Goal: Information Seeking & Learning: Learn about a topic

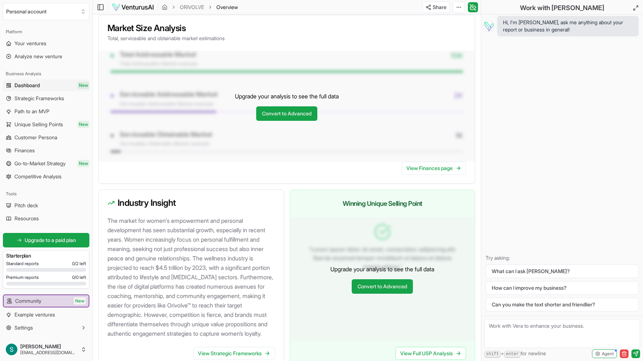
scroll to position [619, 0]
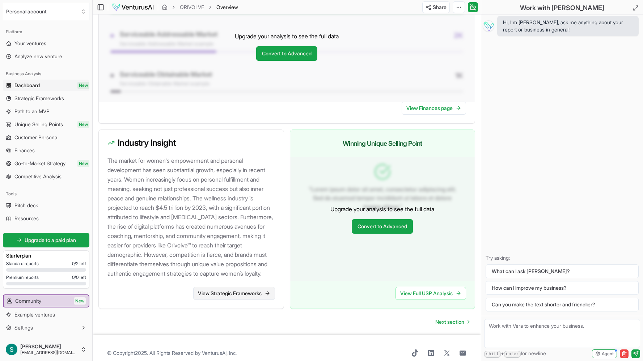
click at [249, 300] on link "View Strategic Frameworks" at bounding box center [234, 293] width 82 height 13
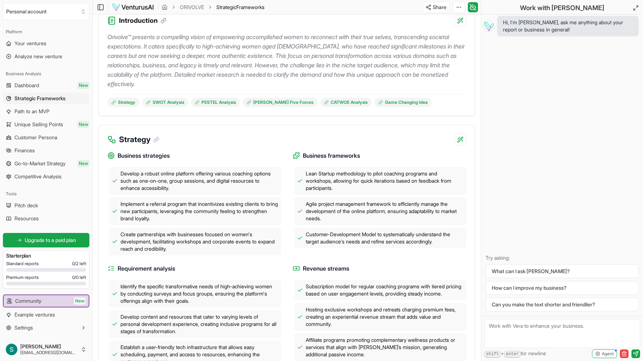
scroll to position [91, 0]
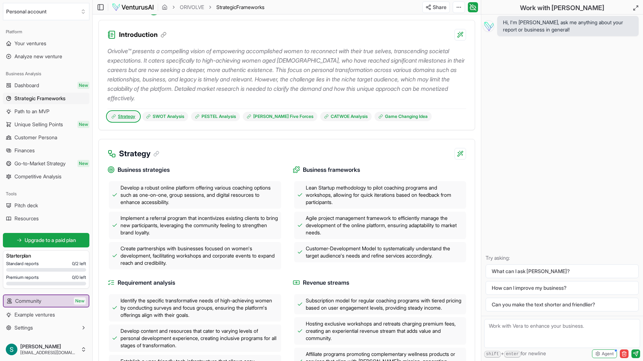
click at [129, 116] on link "Strategy" at bounding box center [123, 116] width 32 height 9
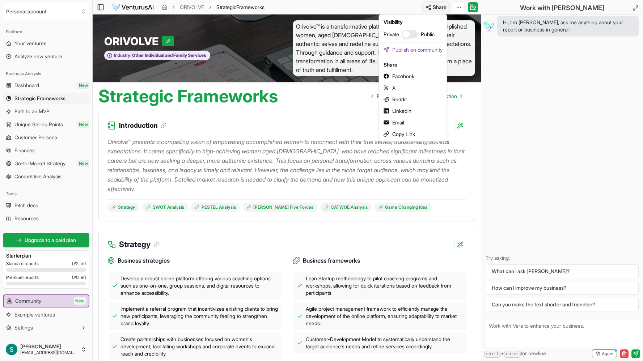
click at [435, 7] on html "We value your privacy We use cookies to enhance your browsing experience, serve…" at bounding box center [321, 180] width 643 height 361
click at [407, 160] on html "We value your privacy We use cookies to enhance your browsing experience, serve…" at bounding box center [321, 180] width 643 height 361
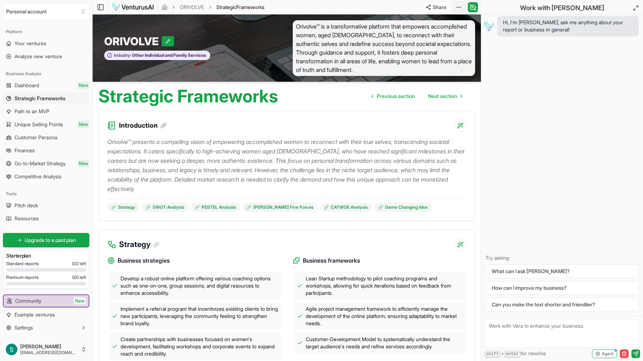
click at [460, 6] on html "We value your privacy We use cookies to enhance your browsing experience, serve…" at bounding box center [321, 180] width 643 height 361
click at [441, 43] on div "Edit in Google Docs" at bounding box center [431, 45] width 59 height 12
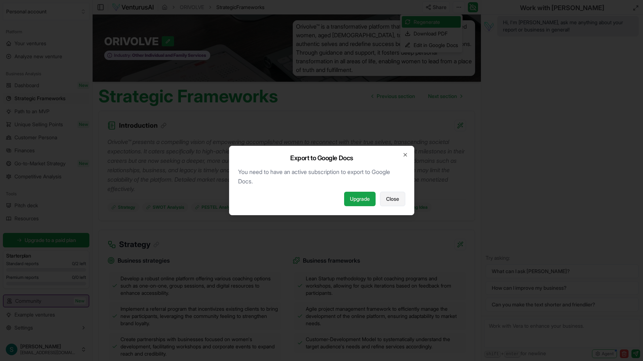
click at [393, 200] on span "Close" at bounding box center [392, 198] width 13 height 7
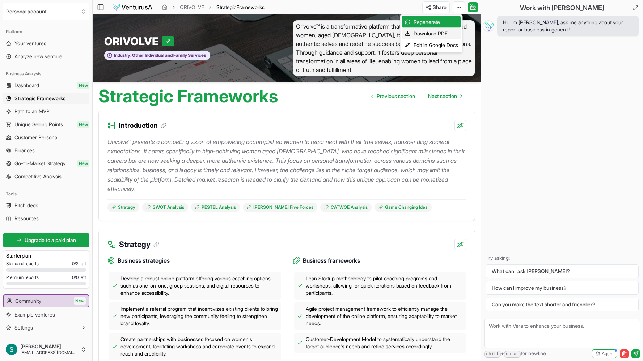
click at [447, 34] on div "Download PDF" at bounding box center [431, 34] width 59 height 12
click at [0, 0] on body "We value your privacy We use cookies to enhance your browsing experience, serve…" at bounding box center [321, 180] width 643 height 361
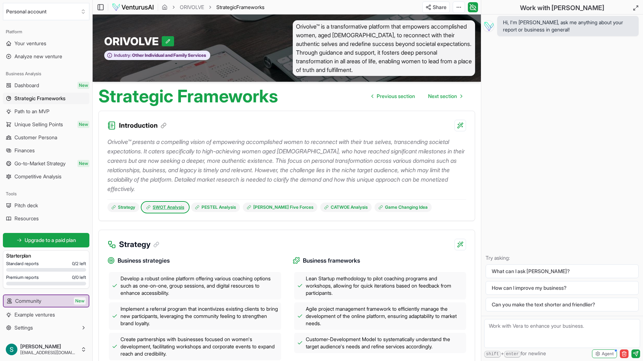
click at [174, 206] on link "SWOT Analysis" at bounding box center [165, 207] width 46 height 9
click at [219, 208] on link "PESTEL Analysis" at bounding box center [215, 207] width 49 height 9
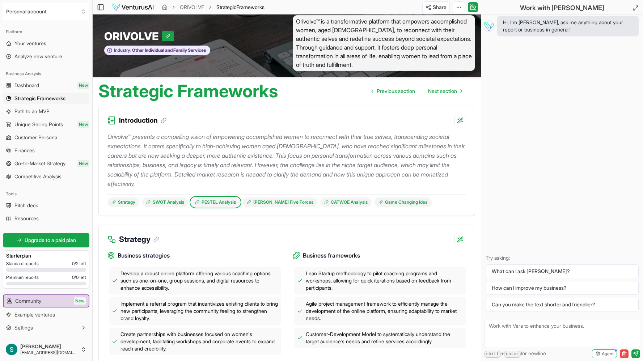
scroll to position [4, 0]
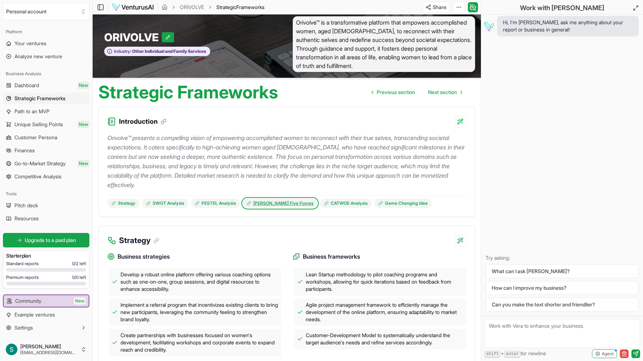
click at [266, 204] on link "[PERSON_NAME] Five Forces" at bounding box center [280, 203] width 75 height 9
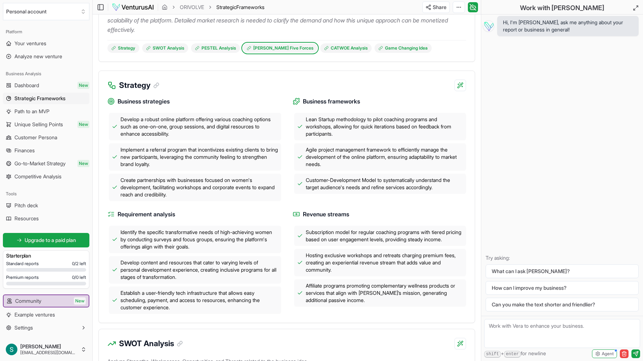
scroll to position [158, 0]
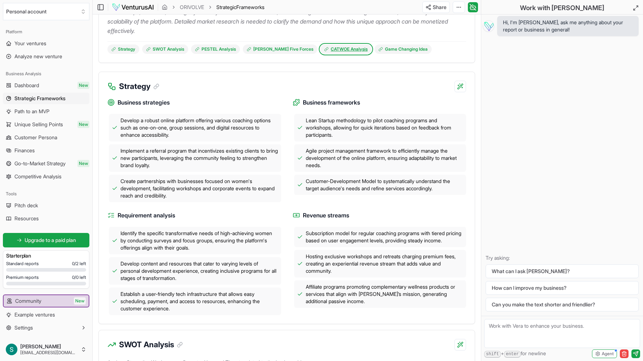
click at [322, 50] on link "CATWOE Analysis" at bounding box center [345, 49] width 51 height 9
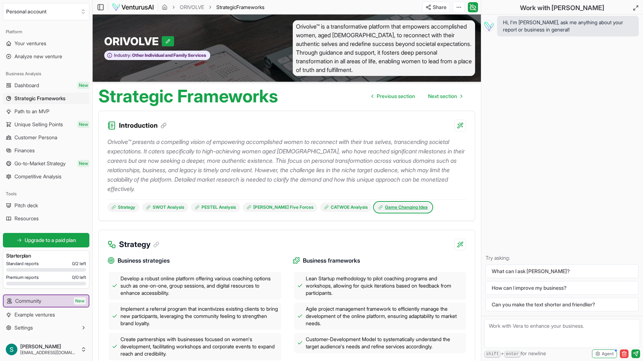
click at [388, 207] on link "Game Changing Idea" at bounding box center [402, 207] width 57 height 9
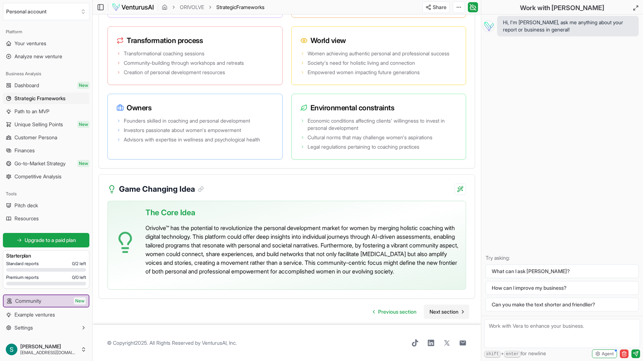
click at [440, 312] on span "Next section" at bounding box center [443, 311] width 29 height 7
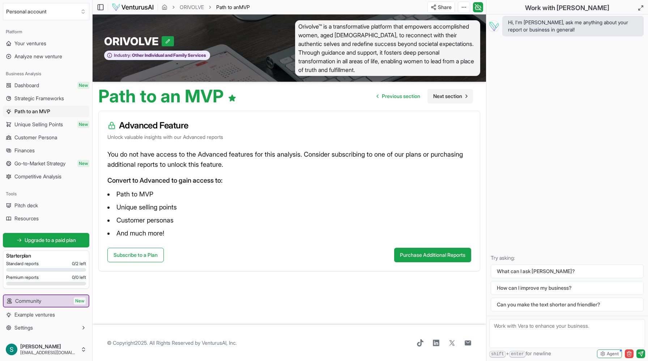
click at [460, 99] on span "Next section" at bounding box center [447, 96] width 29 height 7
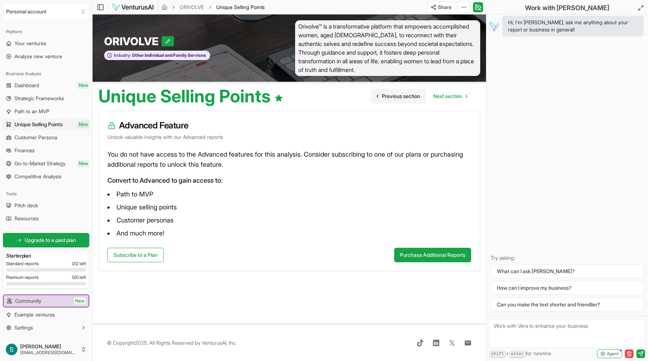
click at [396, 98] on span "Previous section" at bounding box center [401, 96] width 38 height 7
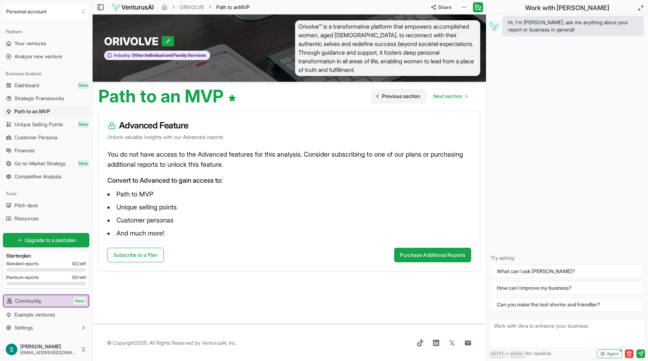
click at [396, 98] on span "Previous section" at bounding box center [401, 96] width 38 height 7
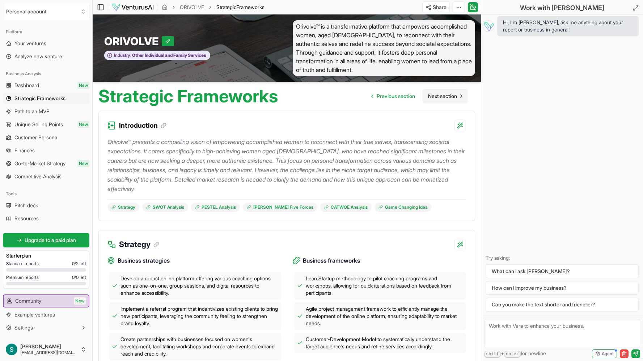
click at [442, 97] on span "Next section" at bounding box center [442, 96] width 29 height 7
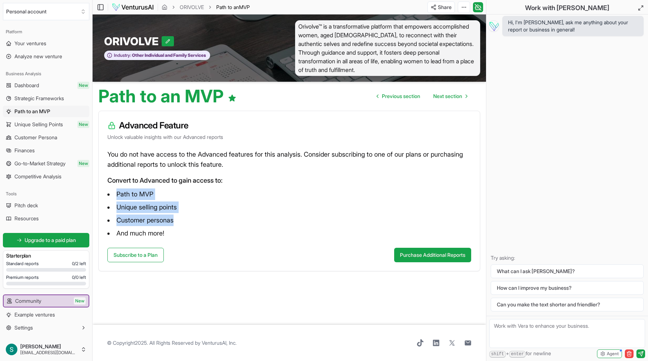
drag, startPoint x: 115, startPoint y: 192, endPoint x: 189, endPoint y: 218, distance: 78.0
click at [189, 218] on ul "Path to MVP Unique selling points Customer personas And much more!" at bounding box center [289, 214] width 364 height 51
copy ul "Path to MVP Unique selling points Customer personas"
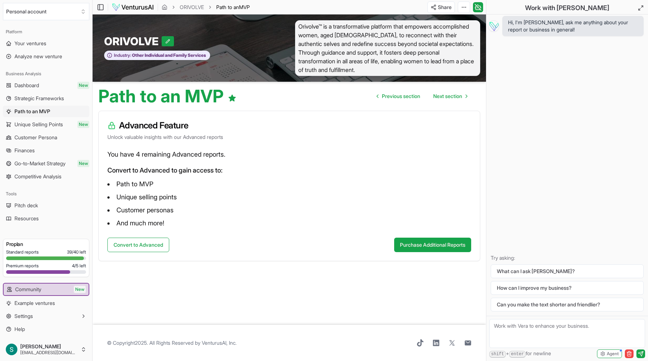
click at [303, 263] on article "Advanced Feature Unlock valuable insights with our Advanced reports You have 4 …" at bounding box center [289, 215] width 382 height 208
click at [52, 289] on link "Community New" at bounding box center [46, 290] width 85 height 12
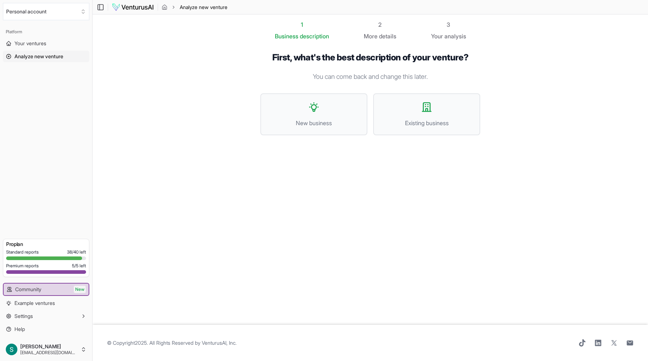
click at [41, 58] on span "Analyze new venture" at bounding box center [38, 56] width 49 height 7
click at [31, 45] on span "Your ventures" at bounding box center [30, 43] width 32 height 7
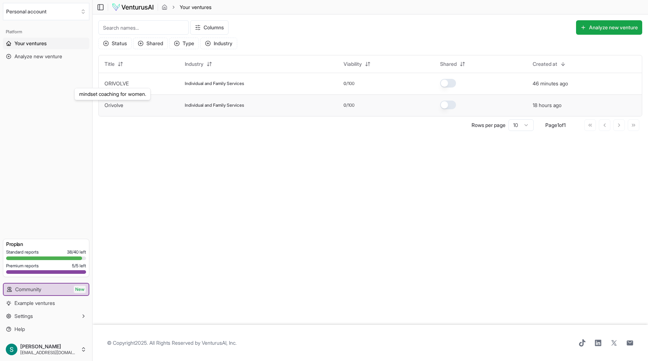
click at [117, 103] on link "Orivolve" at bounding box center [114, 105] width 19 height 6
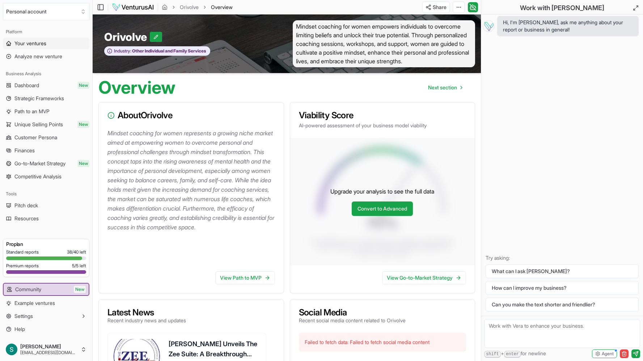
click at [46, 42] on span "Your ventures" at bounding box center [30, 43] width 32 height 7
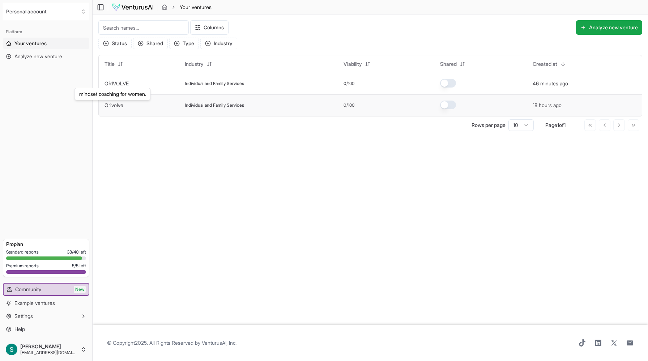
click at [114, 104] on link "Orivolve" at bounding box center [114, 105] width 19 height 6
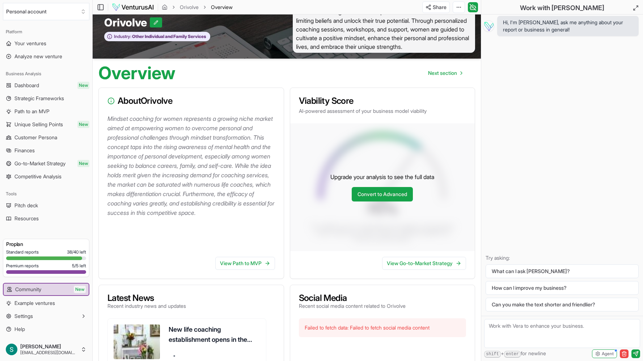
scroll to position [14, 0]
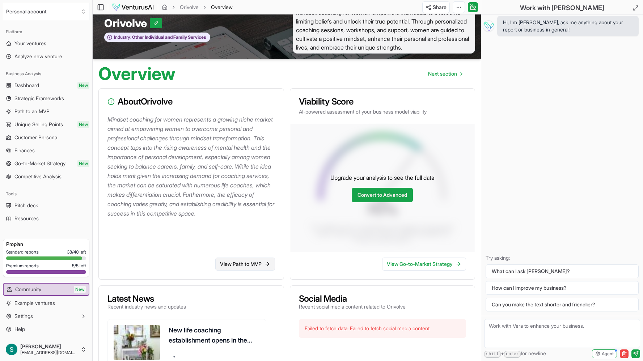
click at [263, 271] on link "View Path to MVP" at bounding box center [245, 264] width 60 height 13
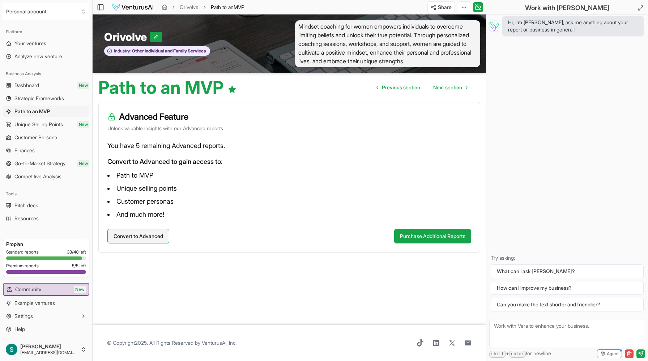
click at [150, 239] on button "Convert to Advanced" at bounding box center [138, 236] width 62 height 14
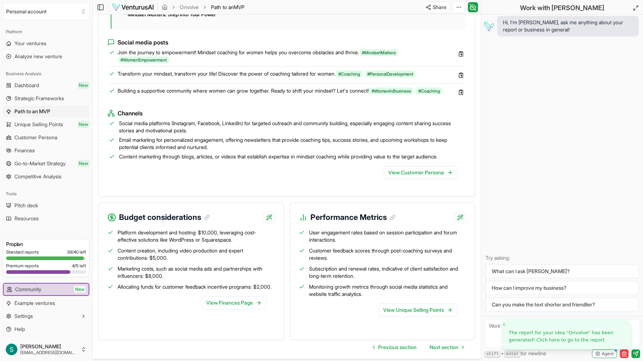
scroll to position [704, 0]
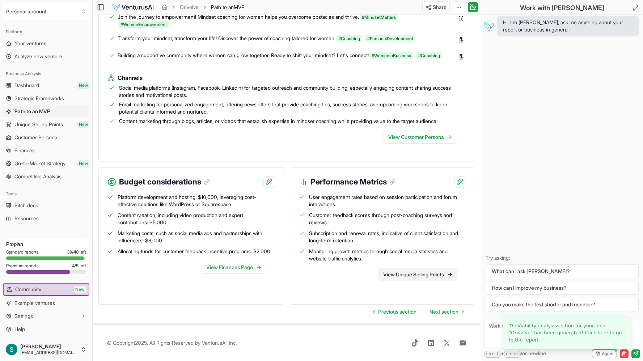
click at [416, 278] on link "View Unique Selling Points" at bounding box center [417, 274] width 79 height 13
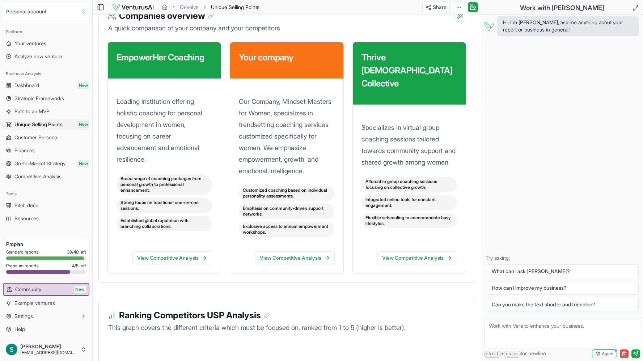
scroll to position [1106, 0]
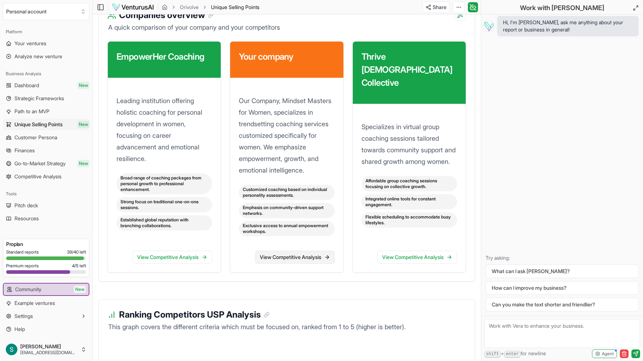
click at [319, 264] on link "View Competitive Analysis" at bounding box center [295, 257] width 80 height 13
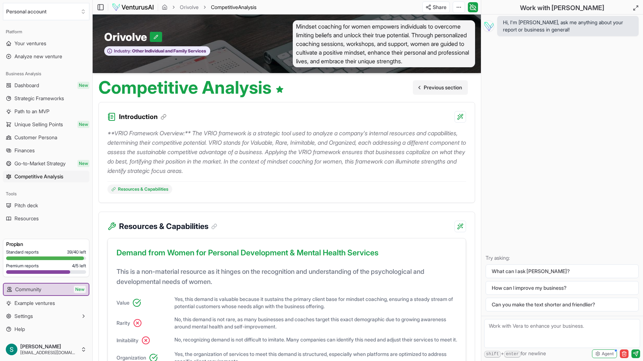
click at [449, 91] on span "Previous section" at bounding box center [443, 87] width 38 height 7
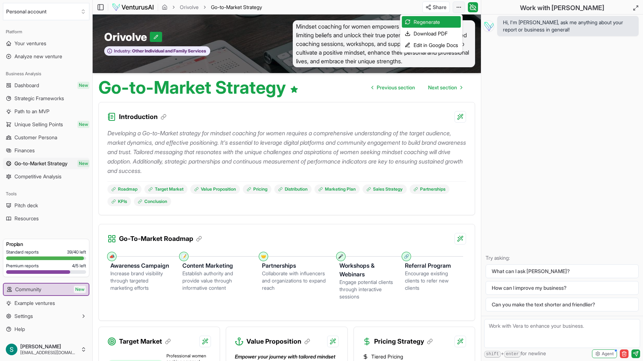
click at [460, 6] on html "We value your privacy We use cookies to enhance your browsing experience, serve…" at bounding box center [321, 180] width 643 height 361
click at [437, 34] on div "Download PDF" at bounding box center [431, 34] width 59 height 12
